Goal: Transaction & Acquisition: Purchase product/service

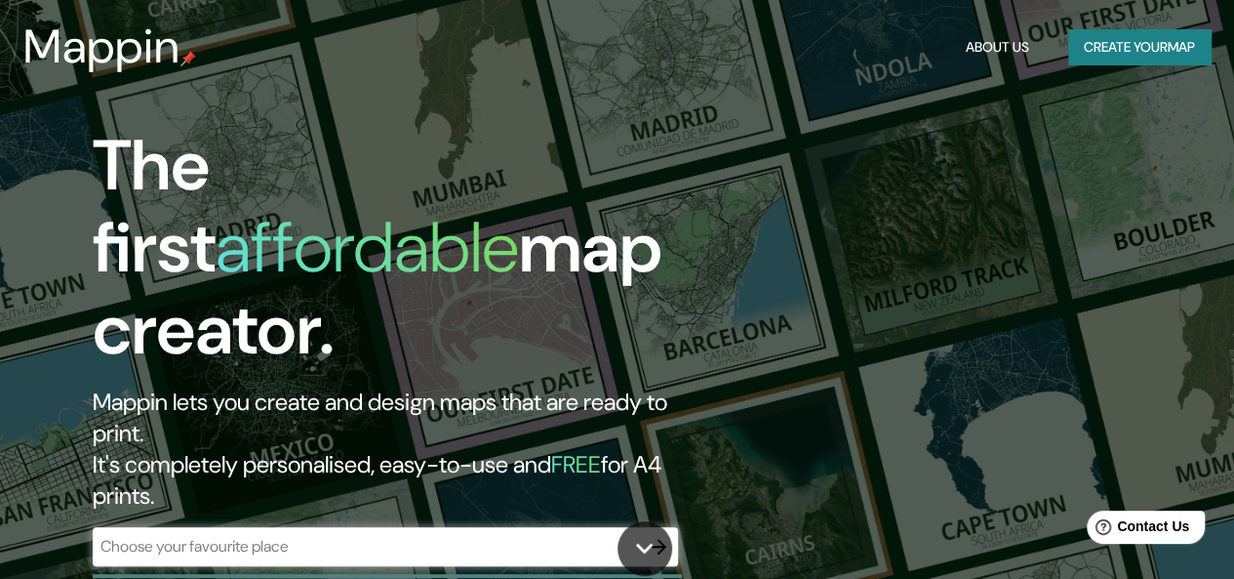
drag, startPoint x: 0, startPoint y: 0, endPoint x: 697, endPoint y: 137, distance: 710.0
click at [697, 137] on h1 "The first affordable map creator." at bounding box center [402, 256] width 618 height 262
click at [378, 535] on input "text" at bounding box center [366, 546] width 546 height 22
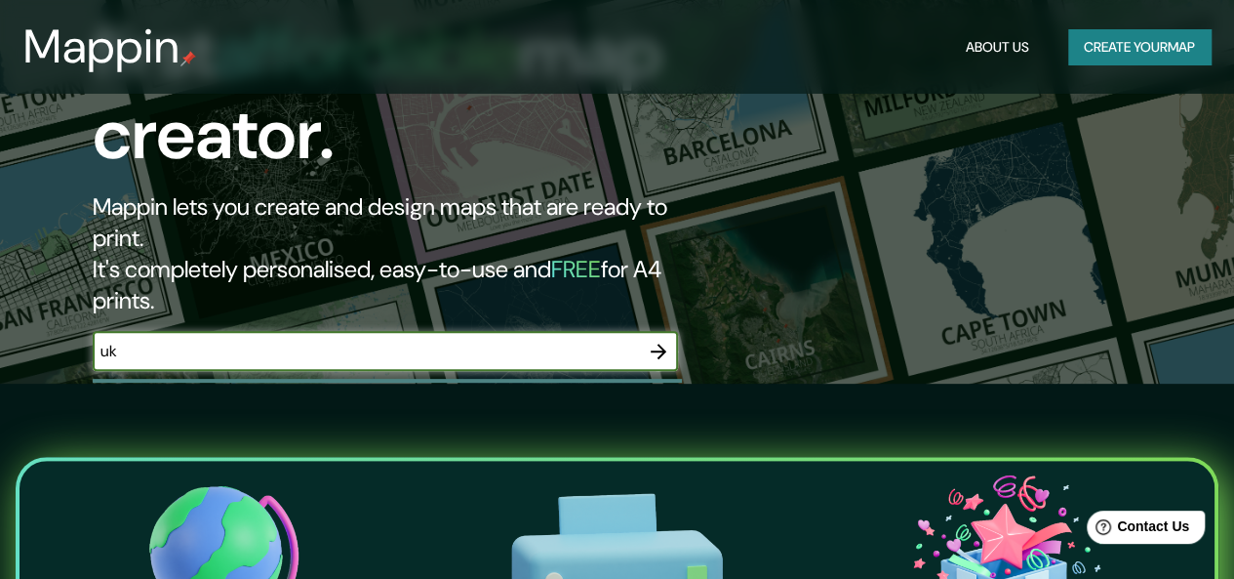
scroll to position [194, 0]
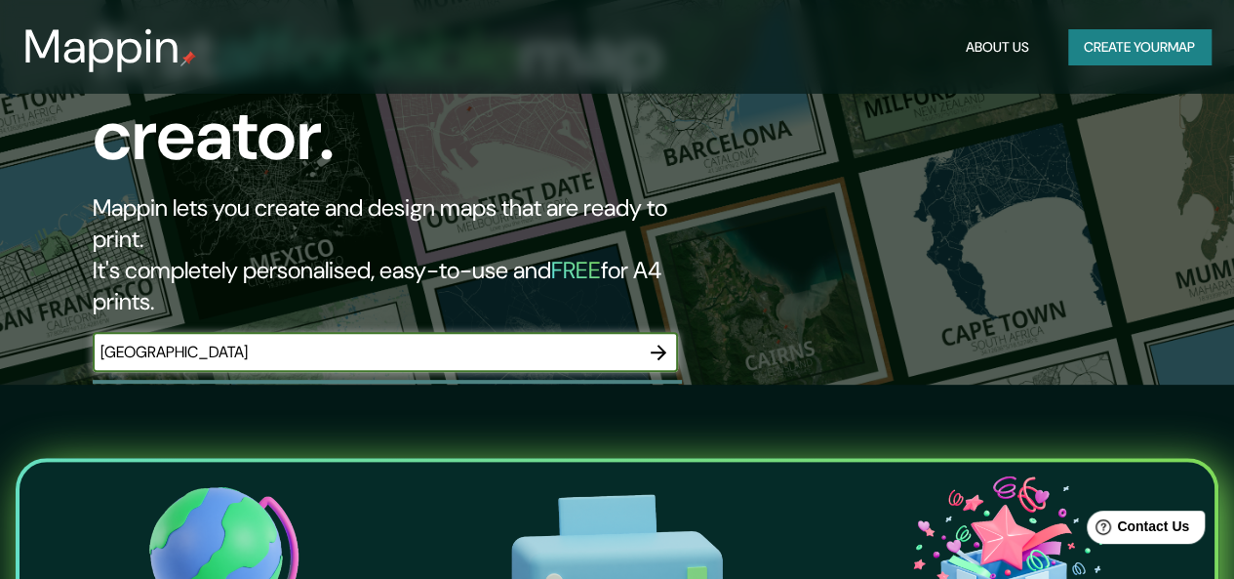
type input "[GEOGRAPHIC_DATA]"
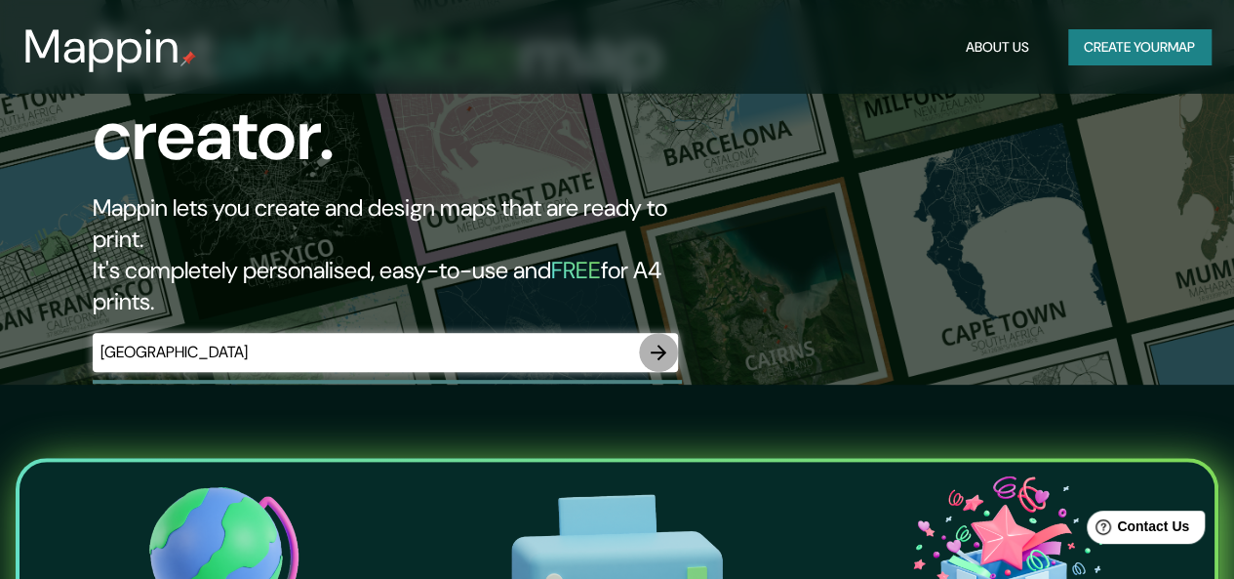
click at [657, 341] on icon "button" at bounding box center [658, 352] width 23 height 23
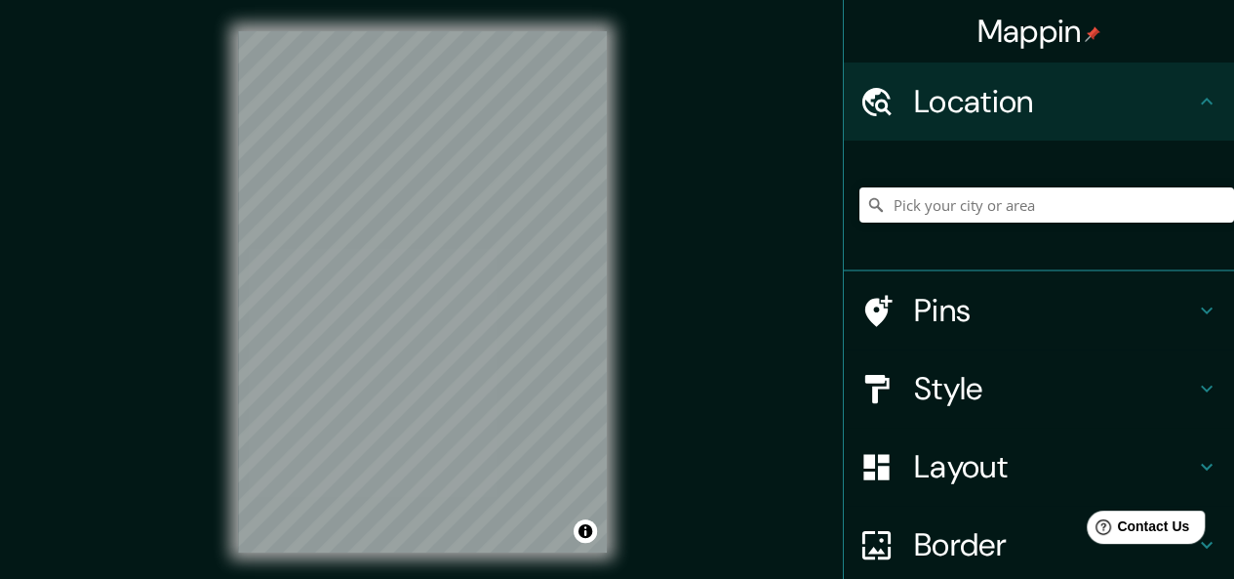
scroll to position [206, 0]
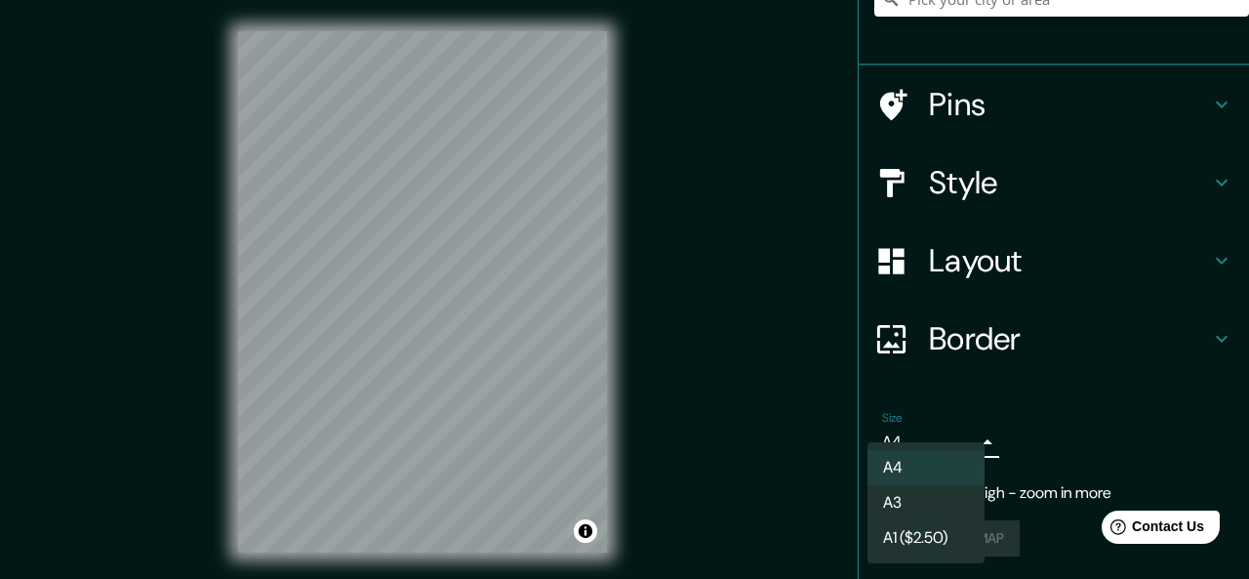
click at [900, 446] on body "Mappin Location Pins Style Layout Border Choose a border. Hint : you can make l…" at bounding box center [624, 289] width 1249 height 579
click at [906, 506] on li "A3" at bounding box center [926, 502] width 117 height 35
type input "a4"
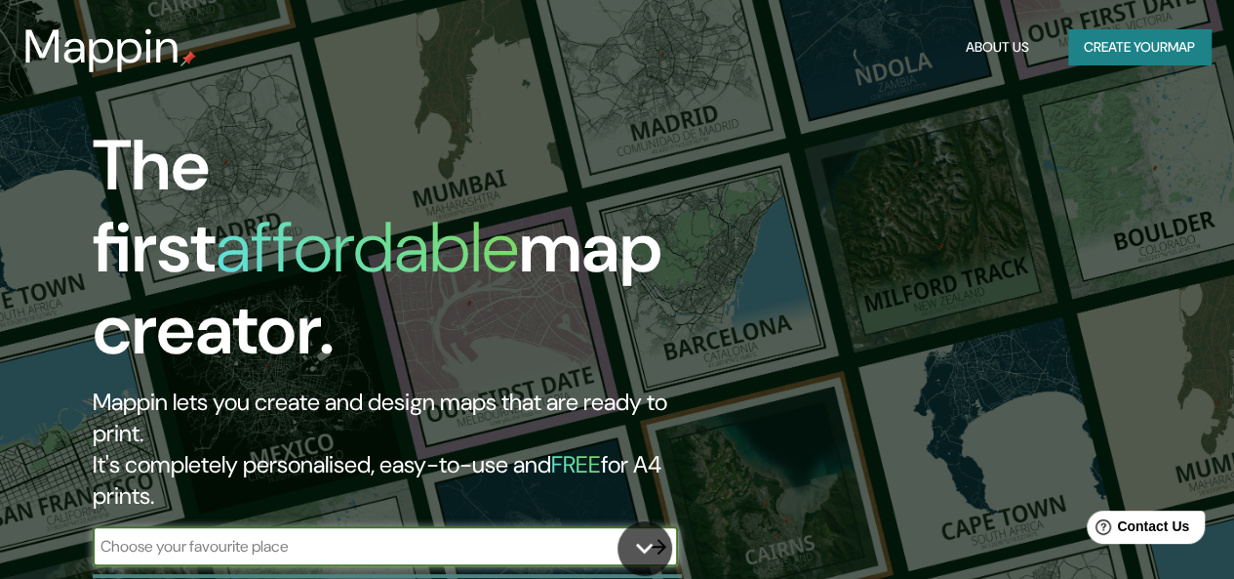
click at [316, 535] on input "text" at bounding box center [366, 546] width 546 height 22
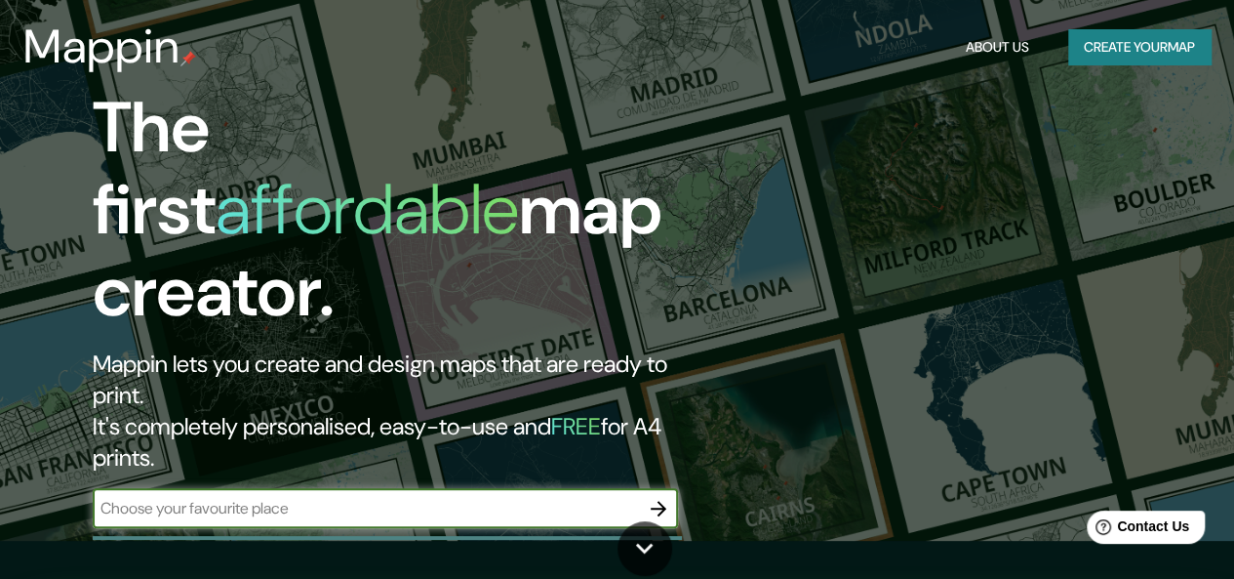
scroll to position [39, 0]
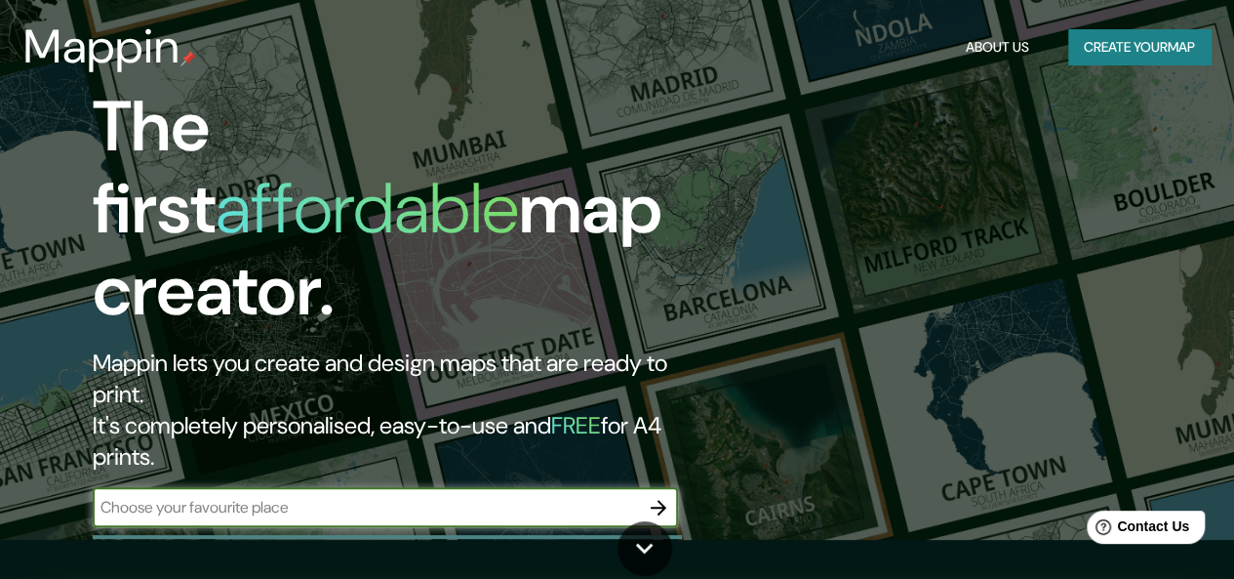
click at [401, 496] on input "text" at bounding box center [366, 507] width 546 height 22
click at [666, 496] on icon "button" at bounding box center [658, 507] width 23 height 23
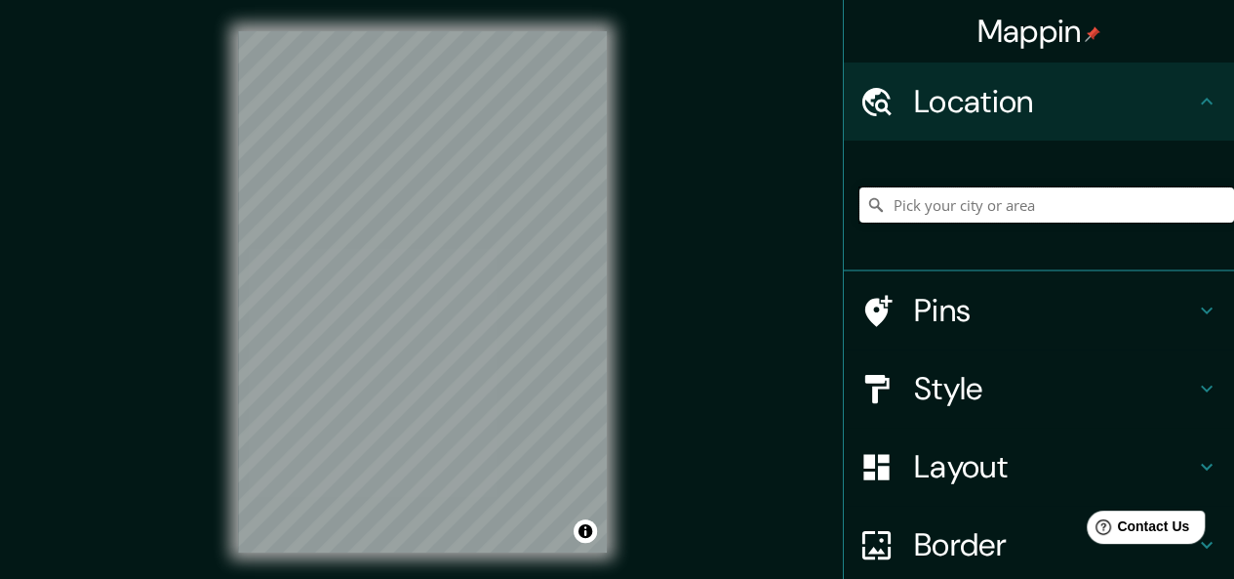
click at [1015, 208] on input "Pick your city or area" at bounding box center [1047, 204] width 375 height 35
type input "[GEOGRAPHIC_DATA]"
click at [591, 540] on button "Toggle attribution" at bounding box center [585, 530] width 23 height 23
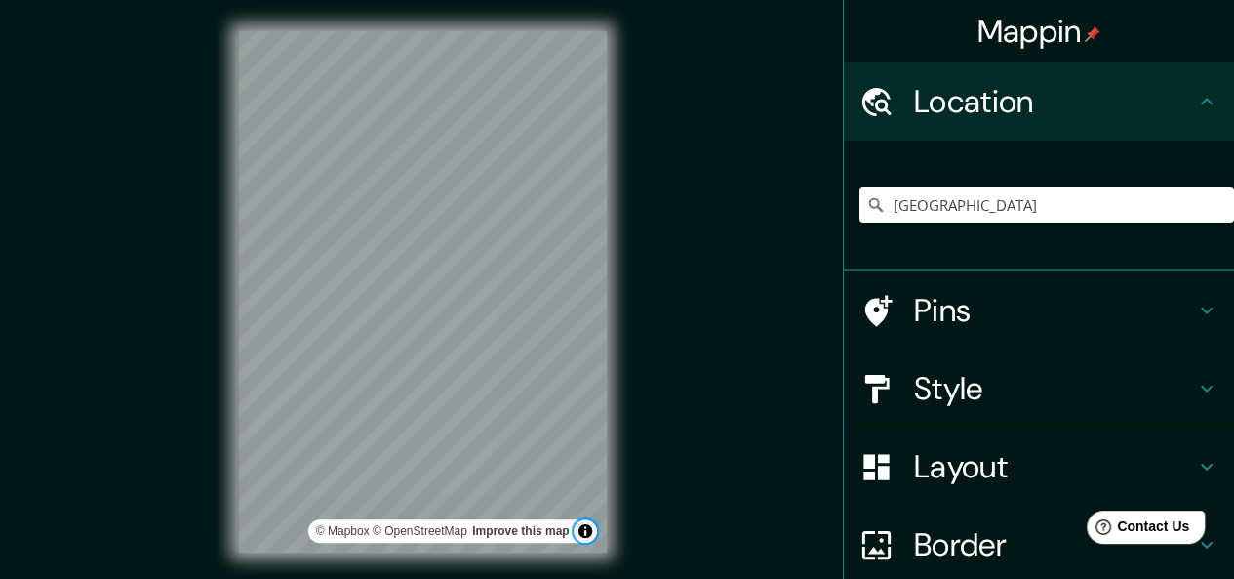
click at [590, 540] on button "Toggle attribution" at bounding box center [585, 530] width 23 height 23
click at [590, 530] on button "Toggle attribution" at bounding box center [585, 530] width 23 height 23
click at [540, 534] on link "Improve this map" at bounding box center [520, 531] width 97 height 14
click at [1032, 399] on h4 "Style" at bounding box center [1054, 388] width 281 height 39
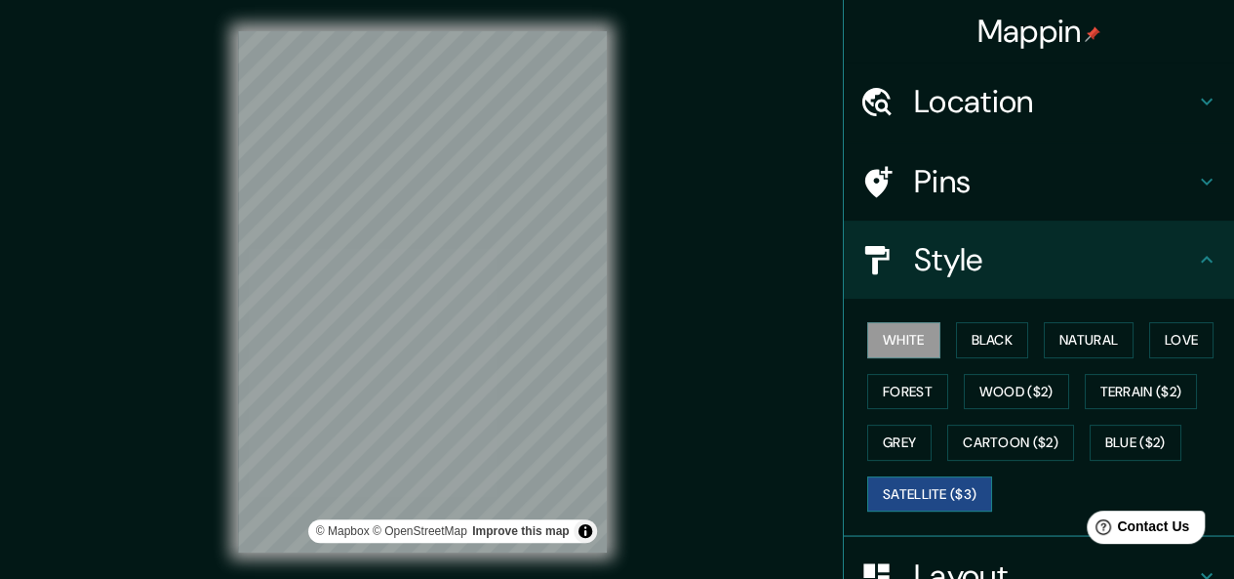
click at [962, 489] on button "Satellite ($3)" at bounding box center [930, 494] width 125 height 36
click at [890, 328] on button "White" at bounding box center [904, 340] width 73 height 36
click at [995, 343] on button "Black" at bounding box center [992, 340] width 73 height 36
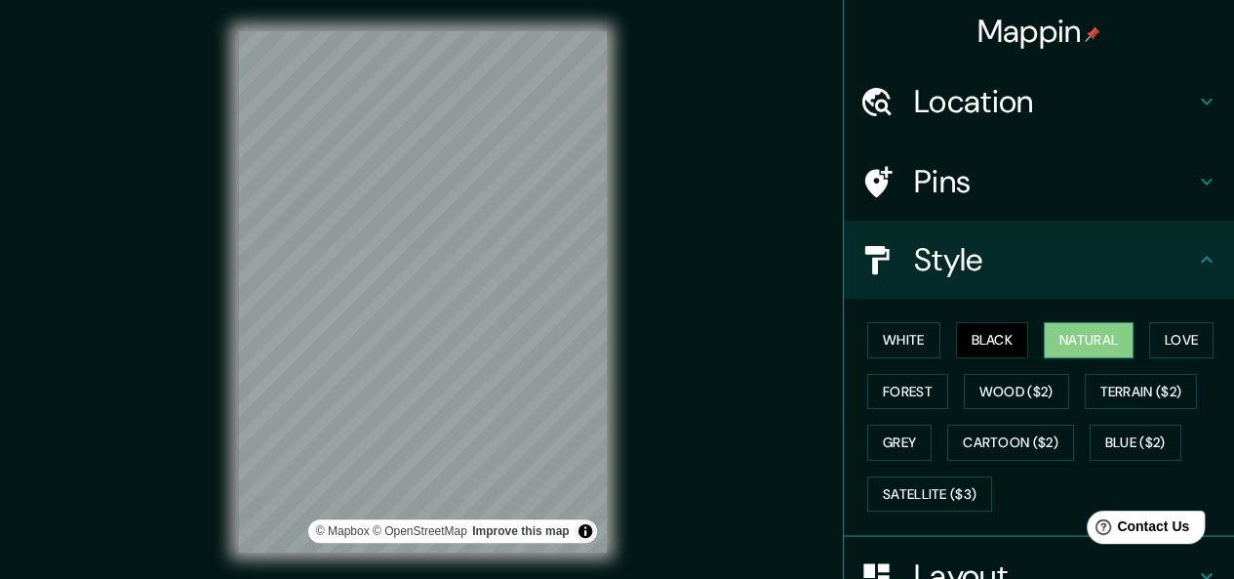
click at [1076, 342] on button "Natural" at bounding box center [1089, 340] width 90 height 36
click at [1169, 339] on button "Love" at bounding box center [1182, 340] width 64 height 36
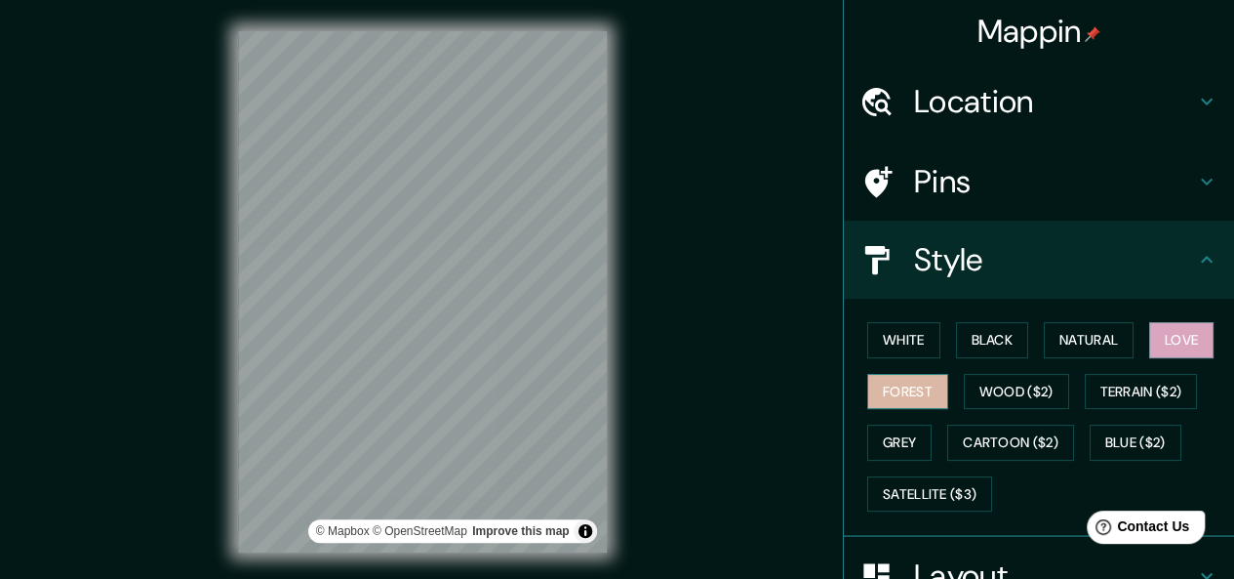
click at [911, 382] on button "Forest" at bounding box center [908, 392] width 81 height 36
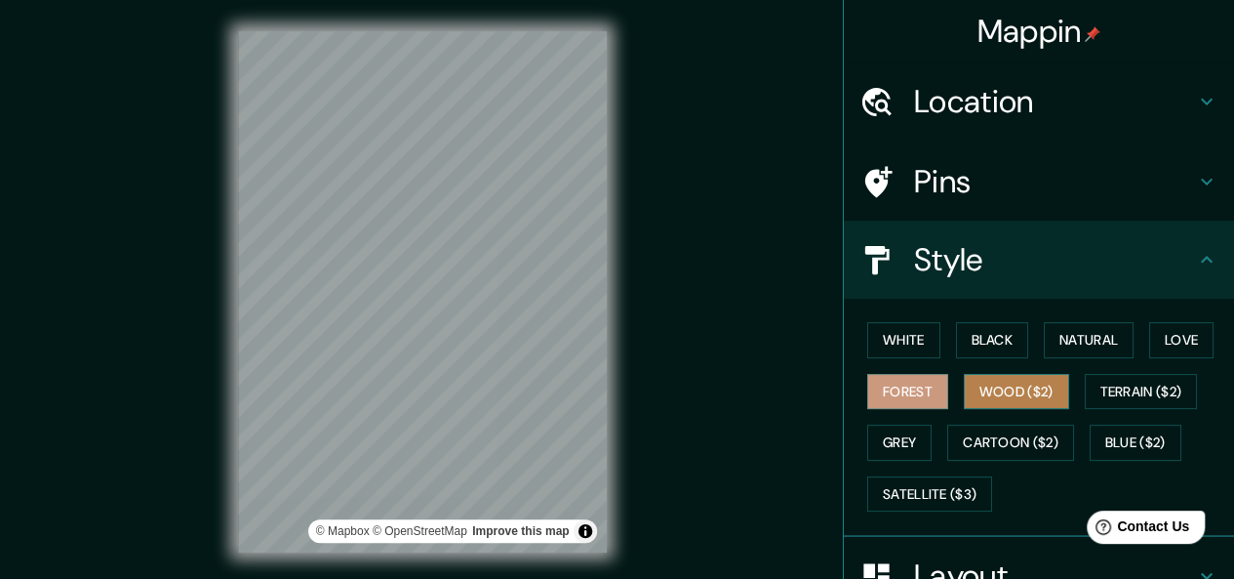
click at [975, 388] on button "Wood ($2)" at bounding box center [1016, 392] width 105 height 36
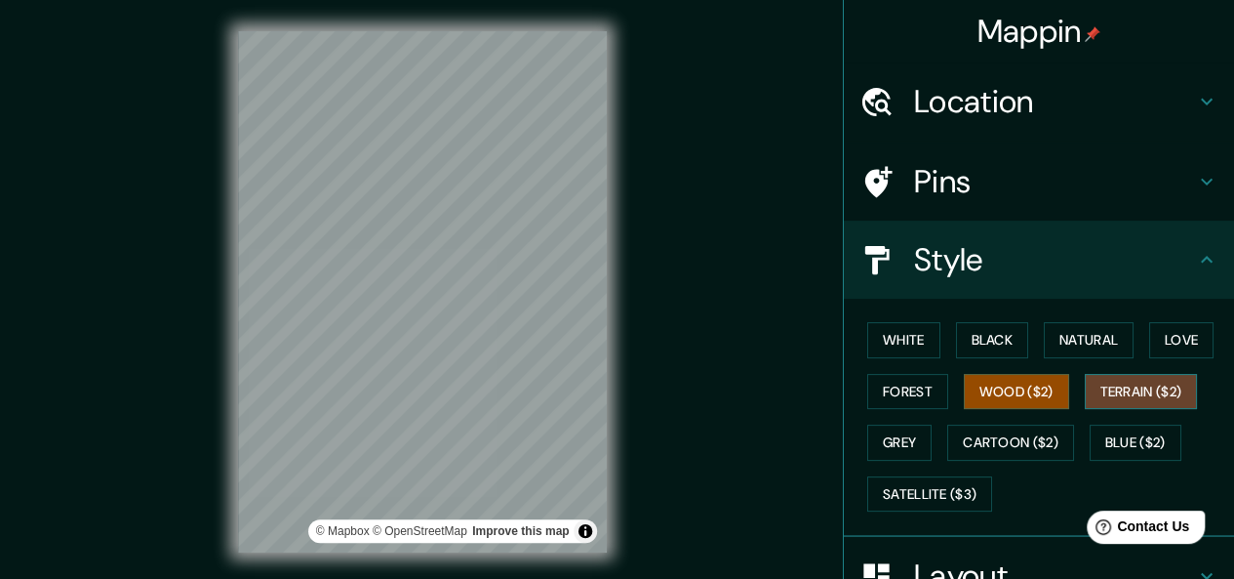
click at [1091, 393] on button "Terrain ($2)" at bounding box center [1141, 392] width 113 height 36
click at [900, 347] on button "White" at bounding box center [904, 340] width 73 height 36
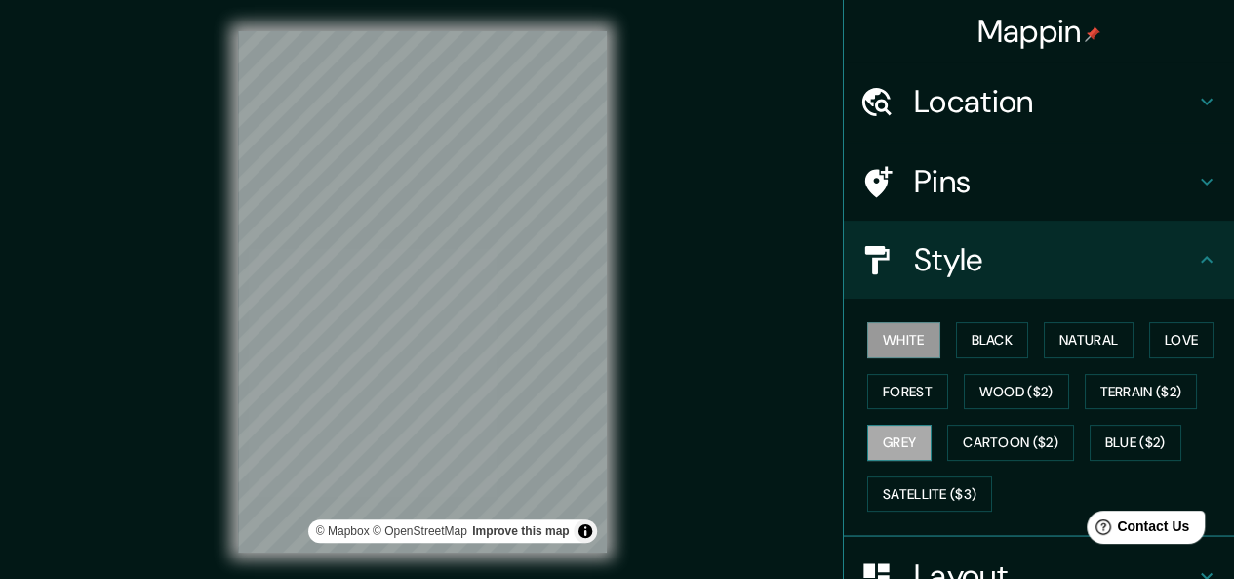
scroll to position [179, 0]
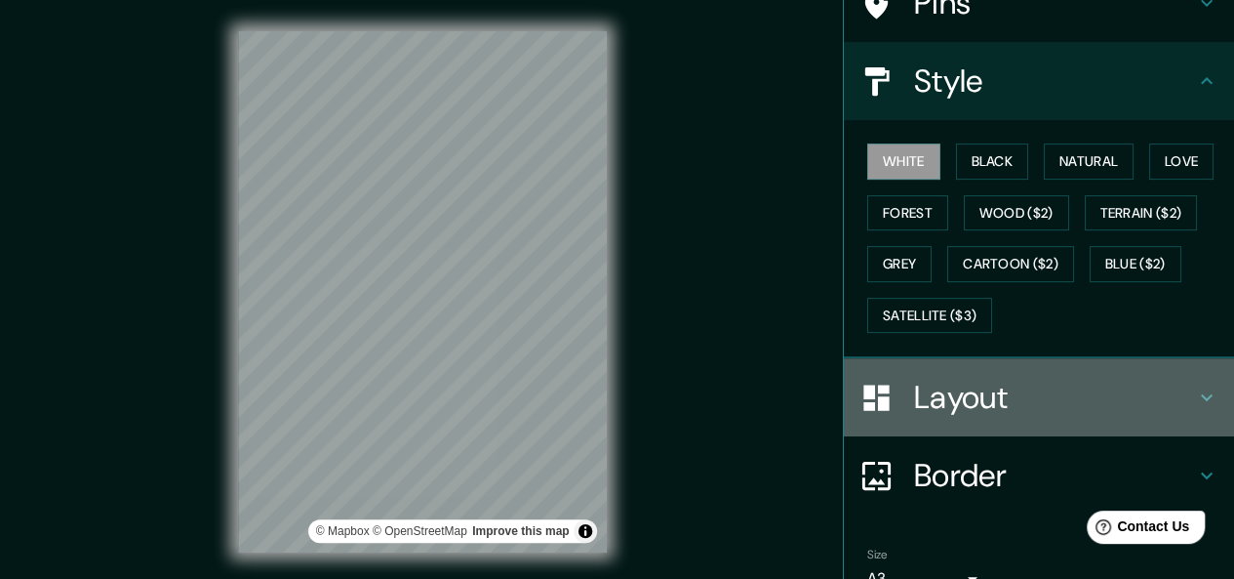
click at [941, 393] on h4 "Layout" at bounding box center [1054, 397] width 281 height 39
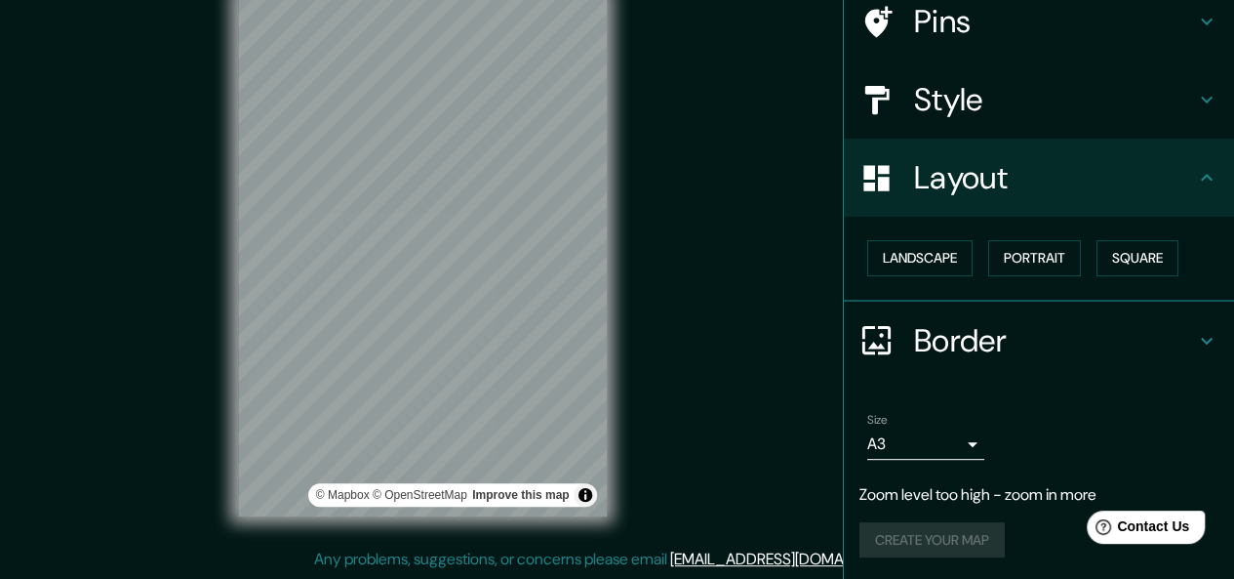
scroll to position [0, 0]
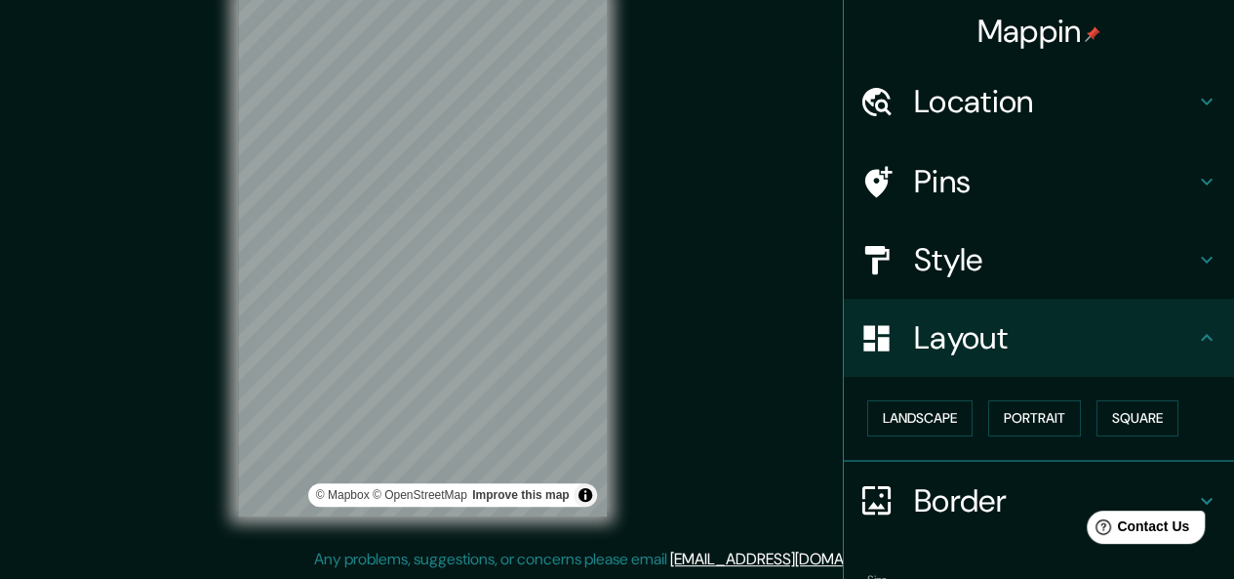
click at [968, 91] on h4 "Location" at bounding box center [1054, 101] width 281 height 39
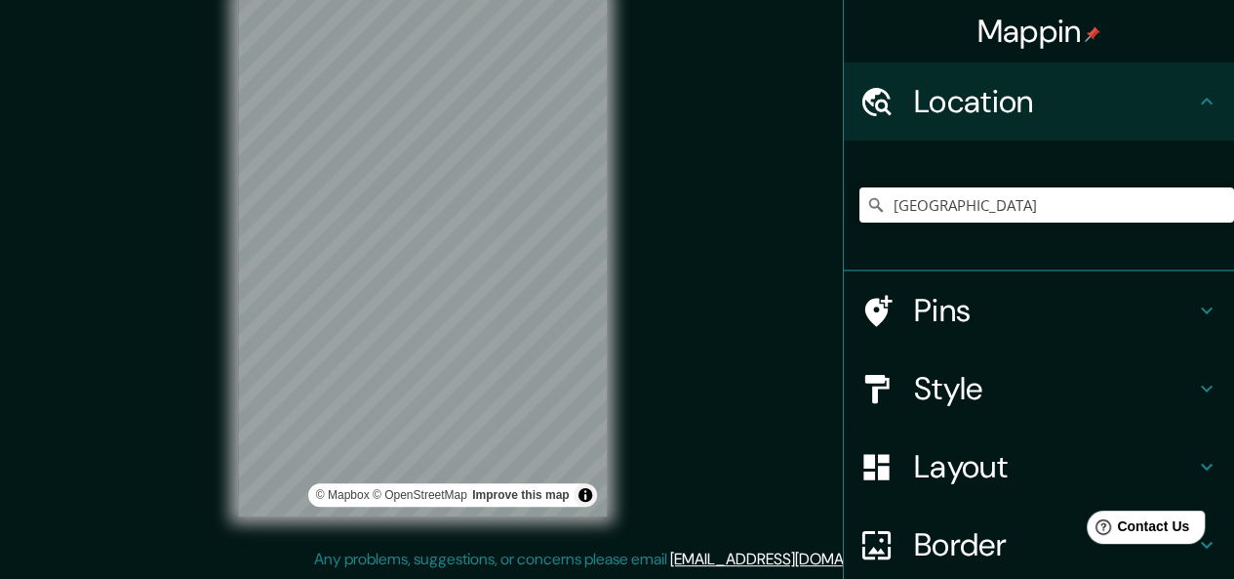
click at [940, 311] on h4 "Pins" at bounding box center [1054, 310] width 281 height 39
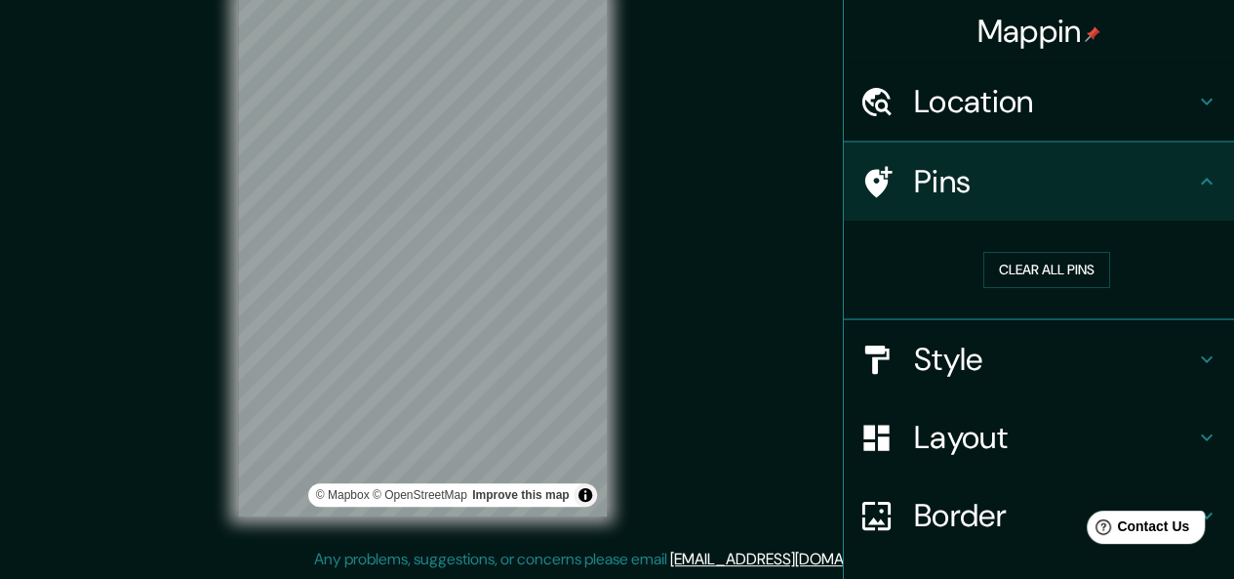
scroll to position [176, 0]
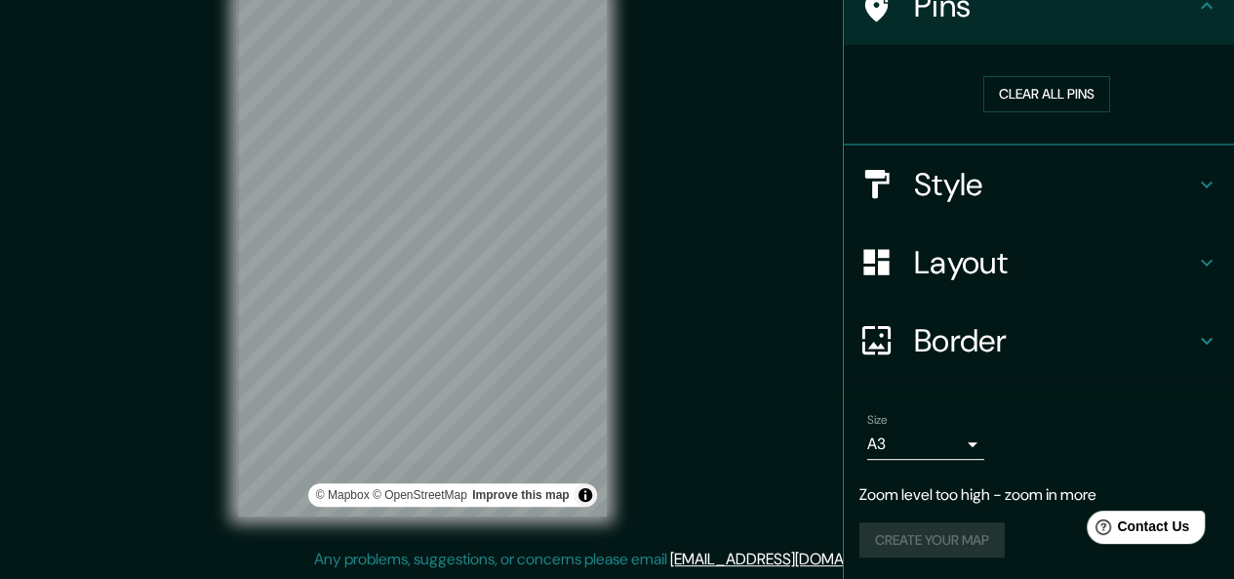
click at [968, 189] on h4 "Style" at bounding box center [1054, 184] width 281 height 39
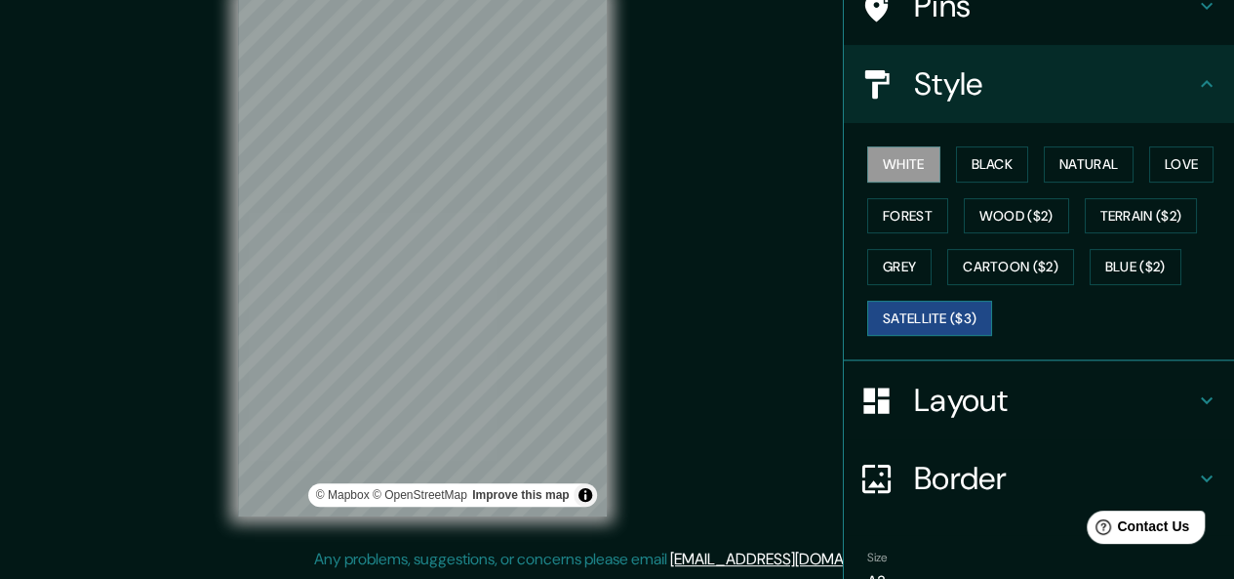
click at [949, 322] on button "Satellite ($3)" at bounding box center [930, 319] width 125 height 36
